Goal: Information Seeking & Learning: Learn about a topic

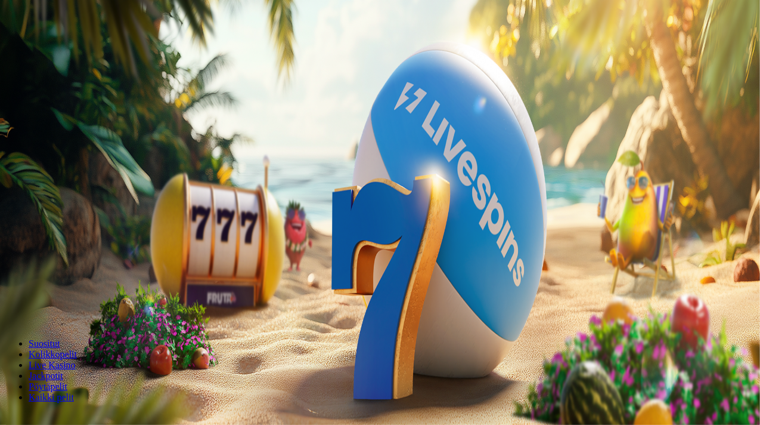
click at [69, 91] on span "Tarjoukset" at bounding box center [49, 86] width 40 height 10
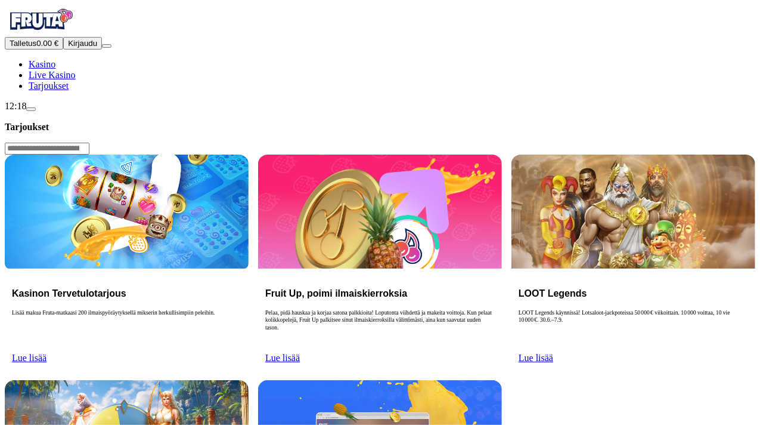
click at [47, 353] on span "Lue lisää" at bounding box center [29, 358] width 35 height 10
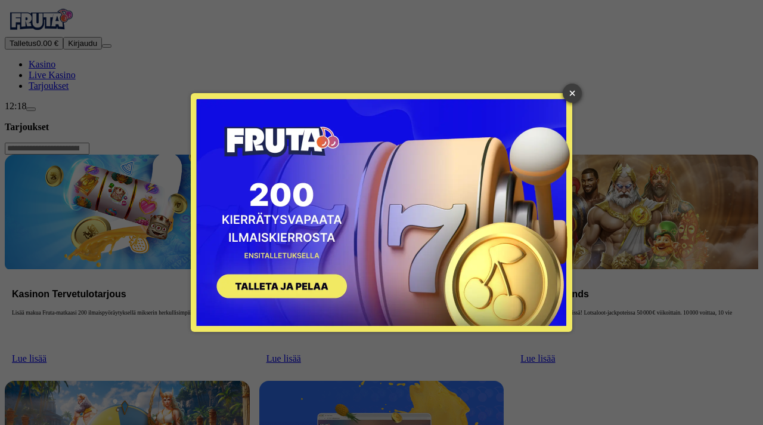
click at [576, 94] on link "×" at bounding box center [572, 93] width 19 height 19
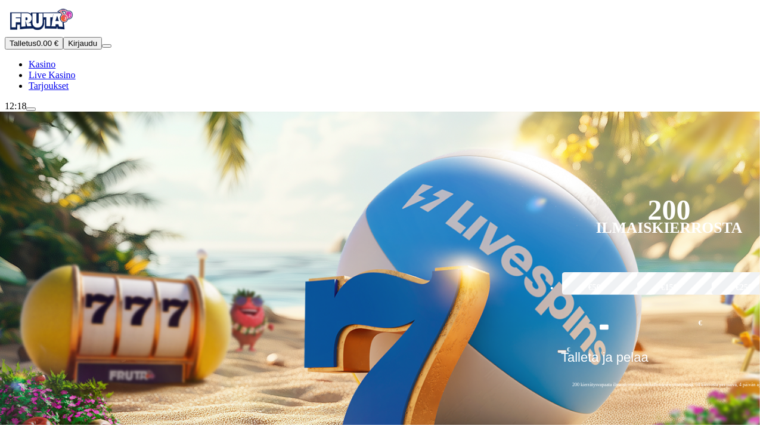
click at [68, 91] on span "Tarjoukset" at bounding box center [49, 86] width 40 height 10
